Goal: Complete application form

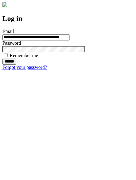
type input "**********"
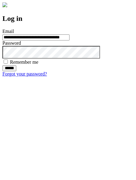
click at [16, 71] on input "******" at bounding box center [9, 68] width 14 height 6
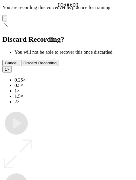
type input "**********"
